Goal: Task Accomplishment & Management: Complete application form

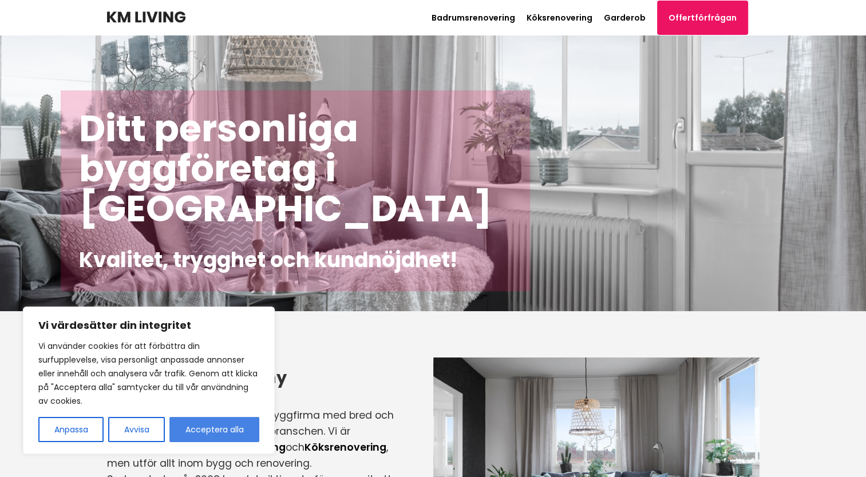
click at [208, 429] on button "Acceptera alla" at bounding box center [214, 429] width 90 height 25
checkbox input "true"
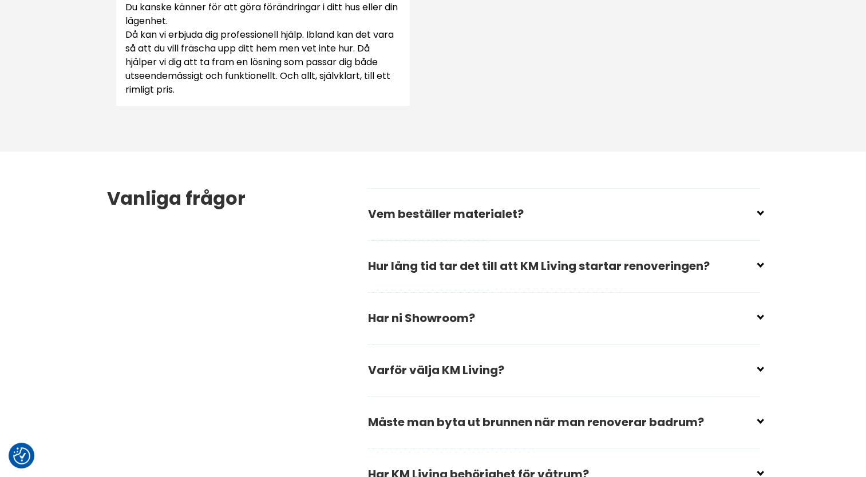
scroll to position [1530, 0]
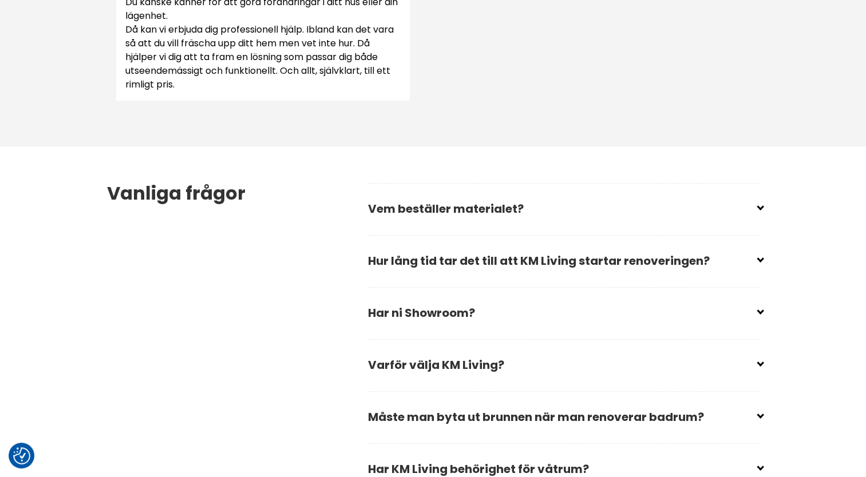
click at [756, 207] on input "checkbox" at bounding box center [566, 204] width 392 height 17
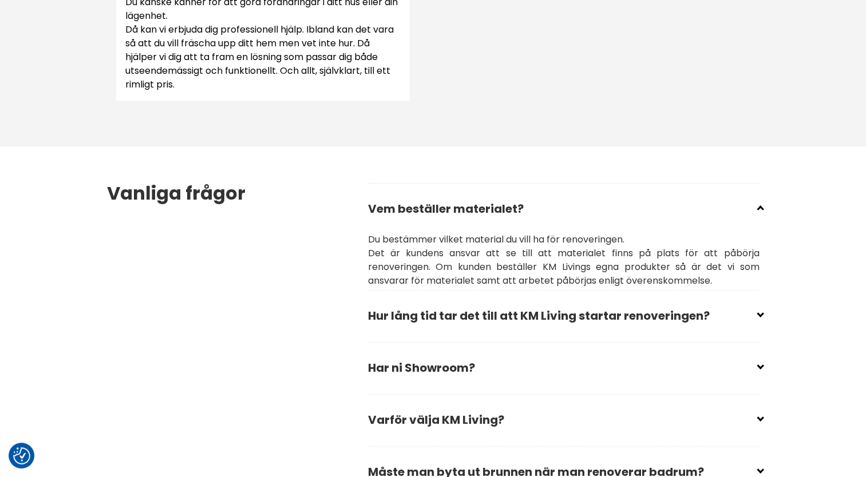
click at [756, 207] on input "checkbox" at bounding box center [566, 204] width 392 height 17
checkbox input "true"
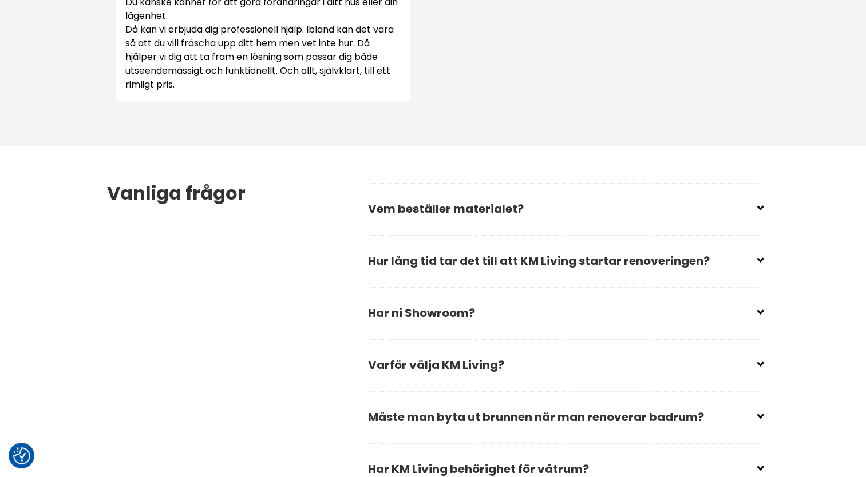
click at [753, 315] on input "checkbox" at bounding box center [566, 308] width 392 height 17
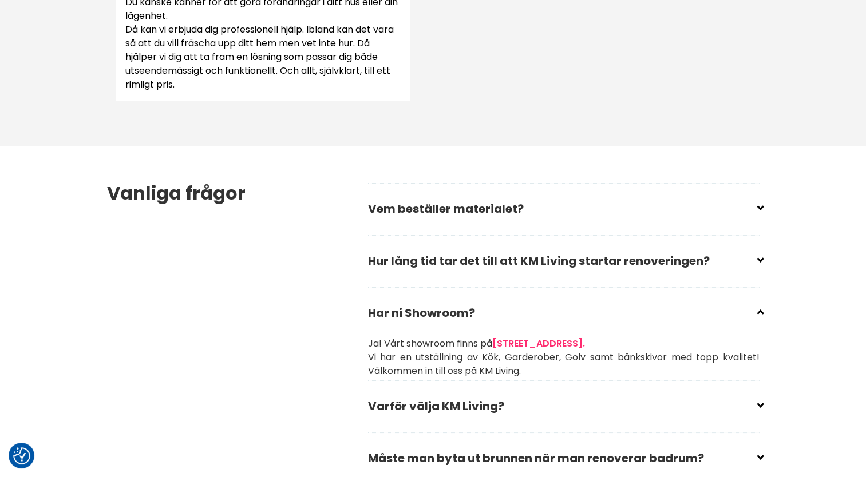
click at [753, 315] on input "checkbox" at bounding box center [566, 308] width 392 height 17
checkbox input "true"
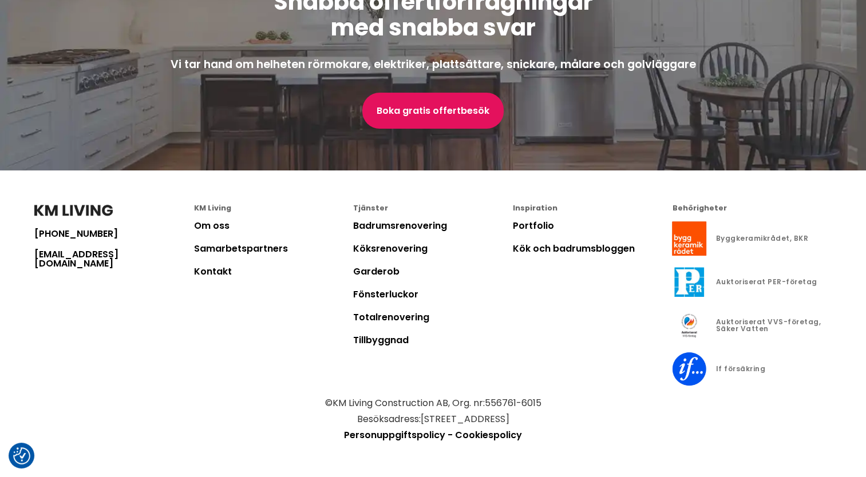
scroll to position [3121, 0]
